Goal: Use online tool/utility: Use online tool/utility

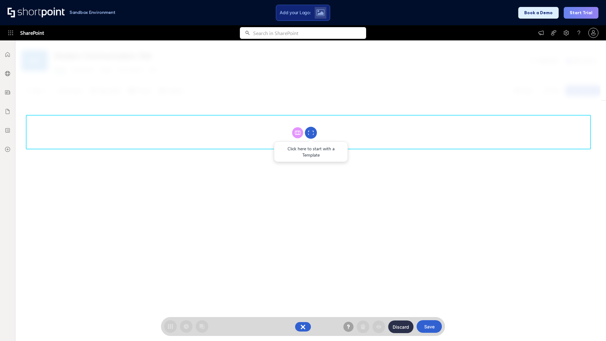
click at [311, 133] on circle at bounding box center [311, 133] width 12 height 12
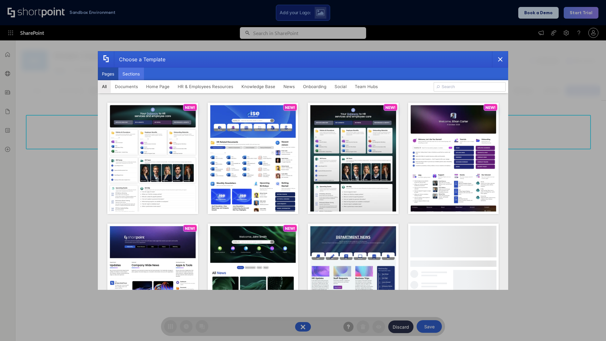
click at [131, 74] on button "Sections" at bounding box center [131, 74] width 26 height 13
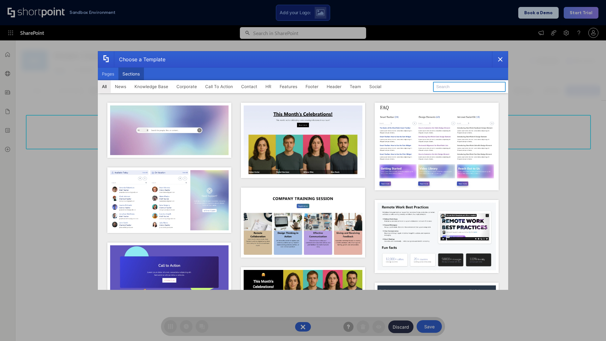
type input "Header 1"
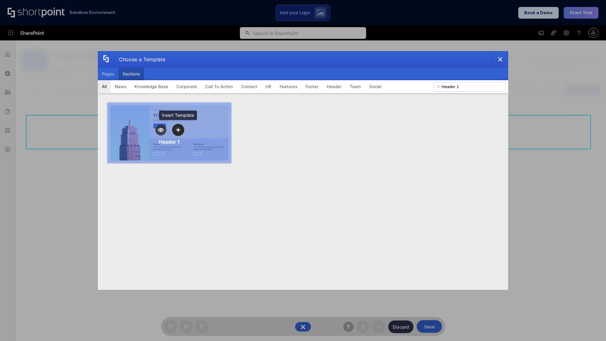
click at [178, 130] on icon "template selector" at bounding box center [178, 129] width 4 height 4
